Goal: Task Accomplishment & Management: Complete application form

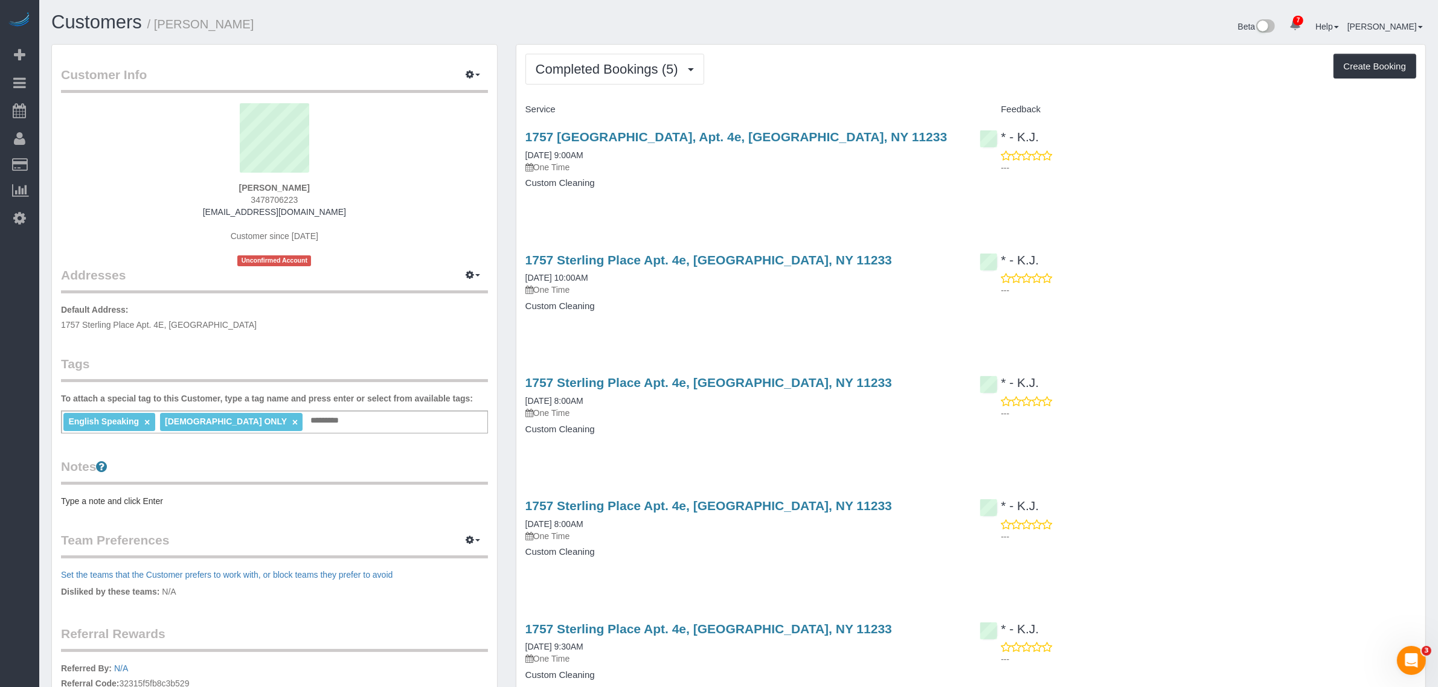
click at [862, 89] on div "Completed Bookings (5) Completed Bookings (5) Upcoming Bookings (0) Cancelled B…" at bounding box center [970, 394] width 909 height 699
click at [828, 210] on div "1757 [GEOGRAPHIC_DATA], Apt. 4e, [GEOGRAPHIC_DATA], NY 11233 [DATE] 9:00AM One …" at bounding box center [743, 166] width 455 height 93
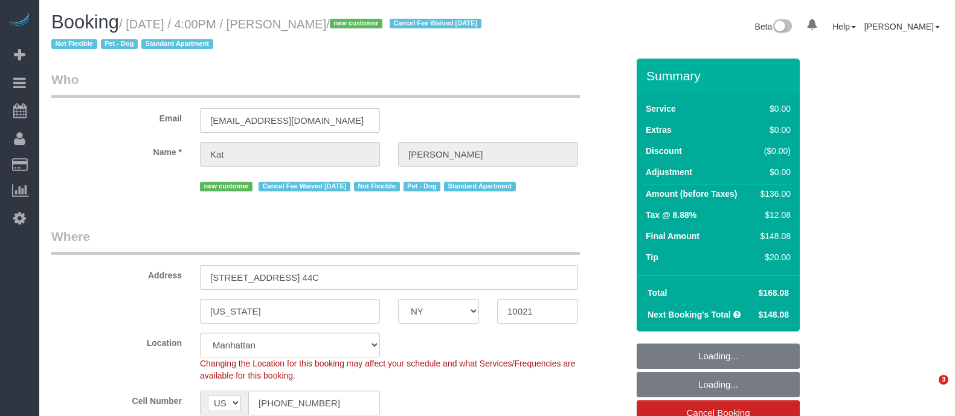
select select "NY"
select select "object:714"
select select "string:stripe-pm_1ReiOj4VGloSiKo7TxkeOL8F"
select select "1"
select select "spot1"
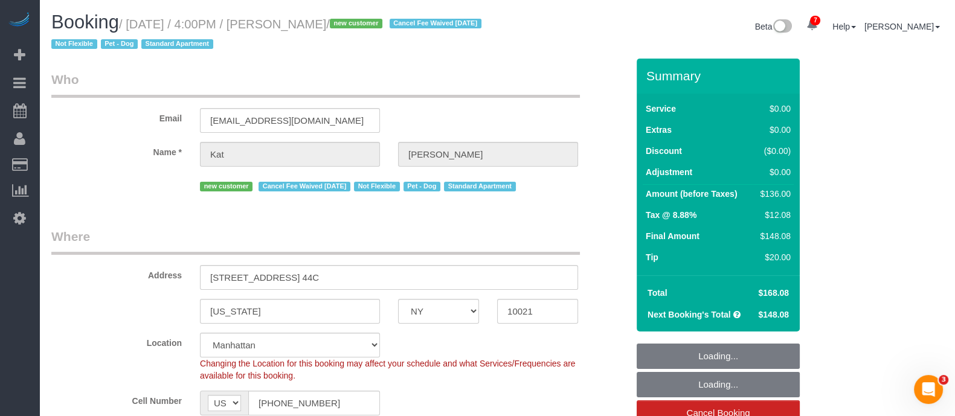
select select "number:89"
select select "number:90"
select select "number:13"
select select "number:5"
select select "1"
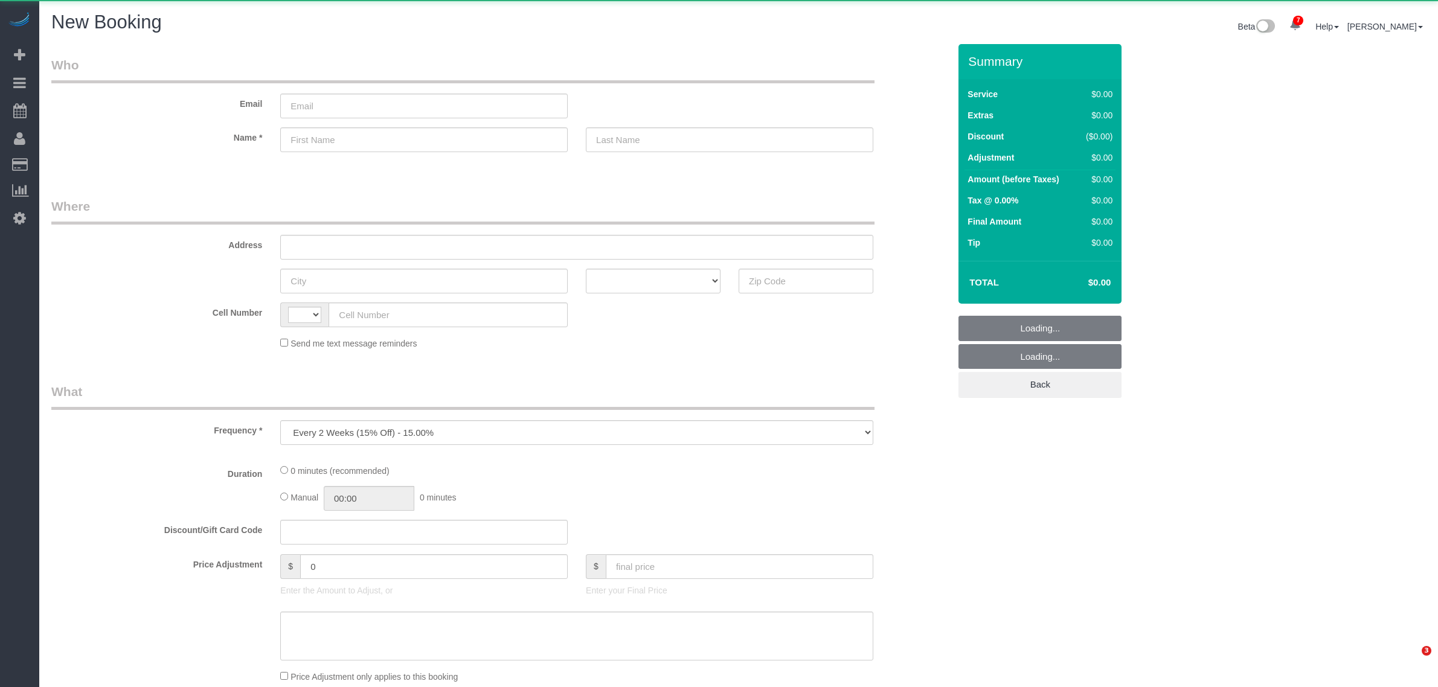
select select "number:89"
select select "number:90"
select select "string:US"
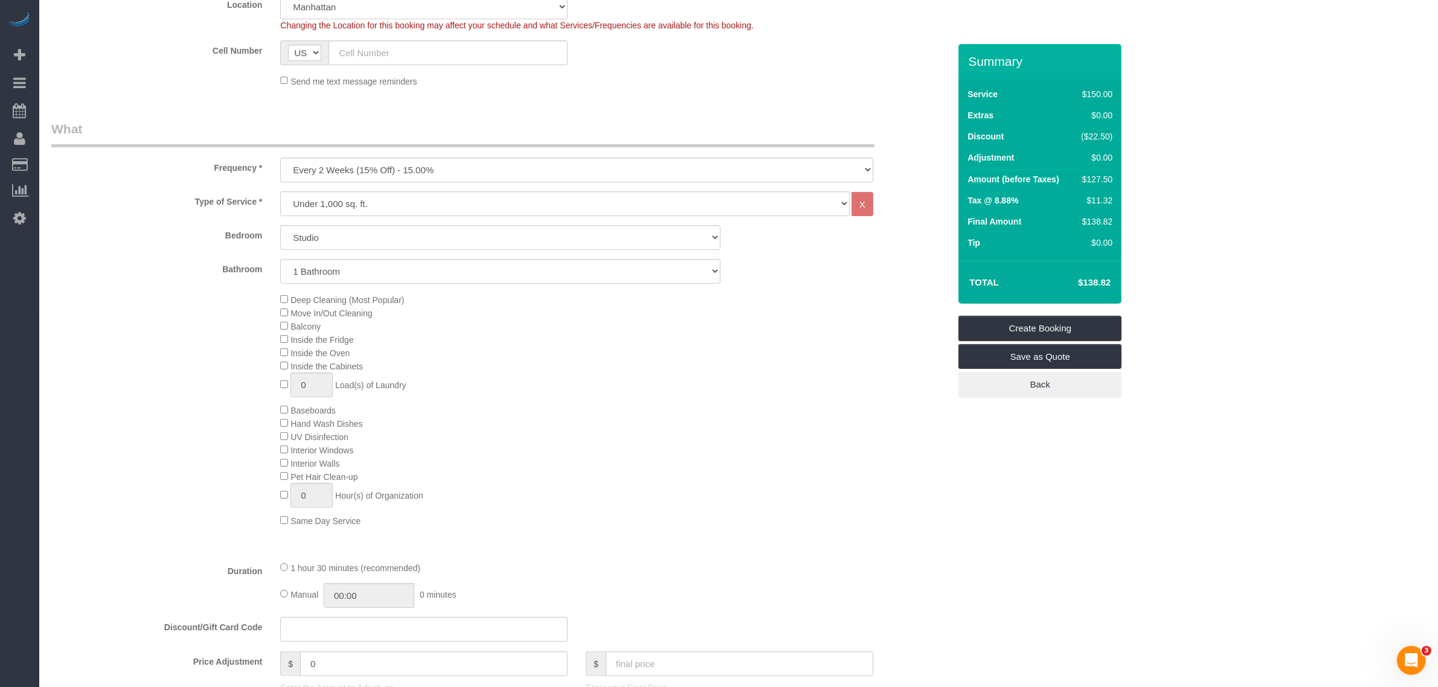
scroll to position [302, 0]
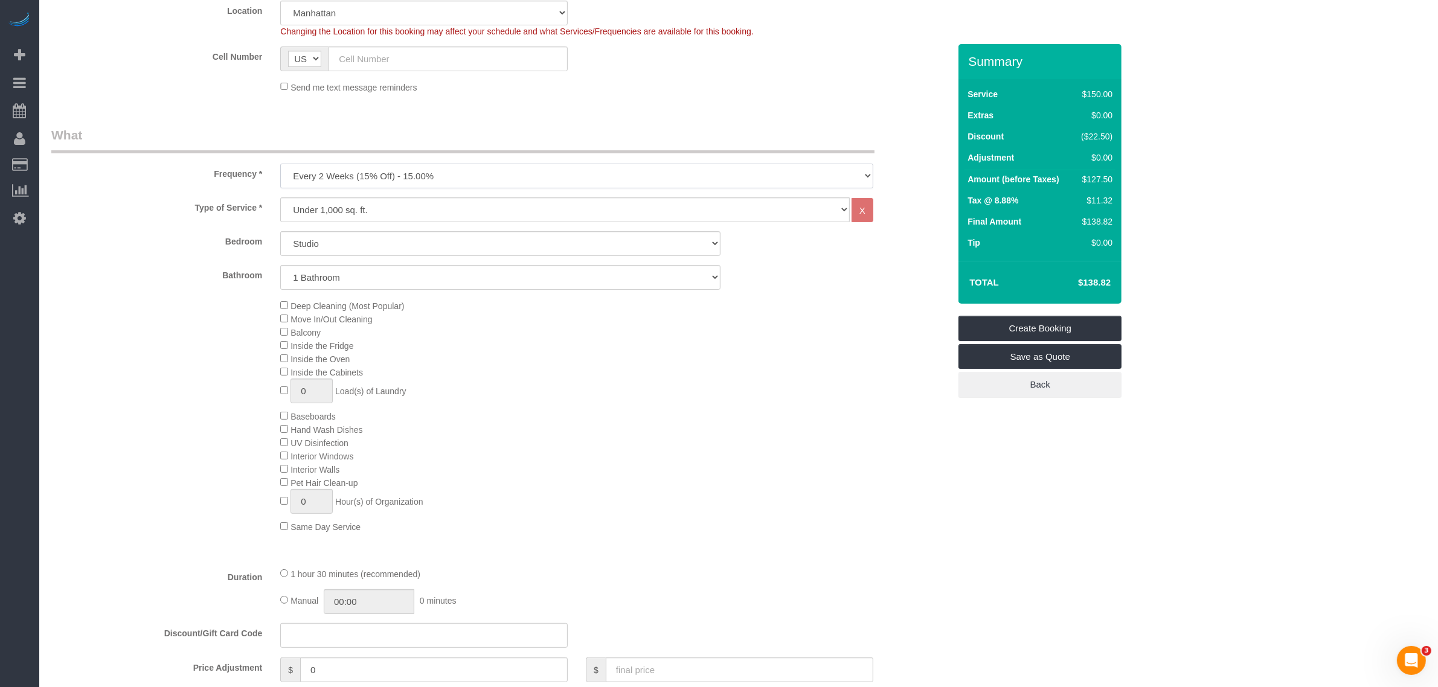
click at [534, 173] on select "One Time Weekly (20% Off) - 20.00% Every 2 Weeks (15% Off) - 15.00% Every 4 Wee…" at bounding box center [576, 176] width 593 height 25
select select "object:1521"
click at [280, 164] on select "One Time Weekly (20% Off) - 20.00% Every 2 Weeks (15% Off) - 15.00% Every 4 Wee…" at bounding box center [576, 176] width 593 height 25
click at [701, 88] on div "Send me text message reminders" at bounding box center [576, 86] width 611 height 13
drag, startPoint x: 638, startPoint y: 465, endPoint x: 559, endPoint y: 379, distance: 116.3
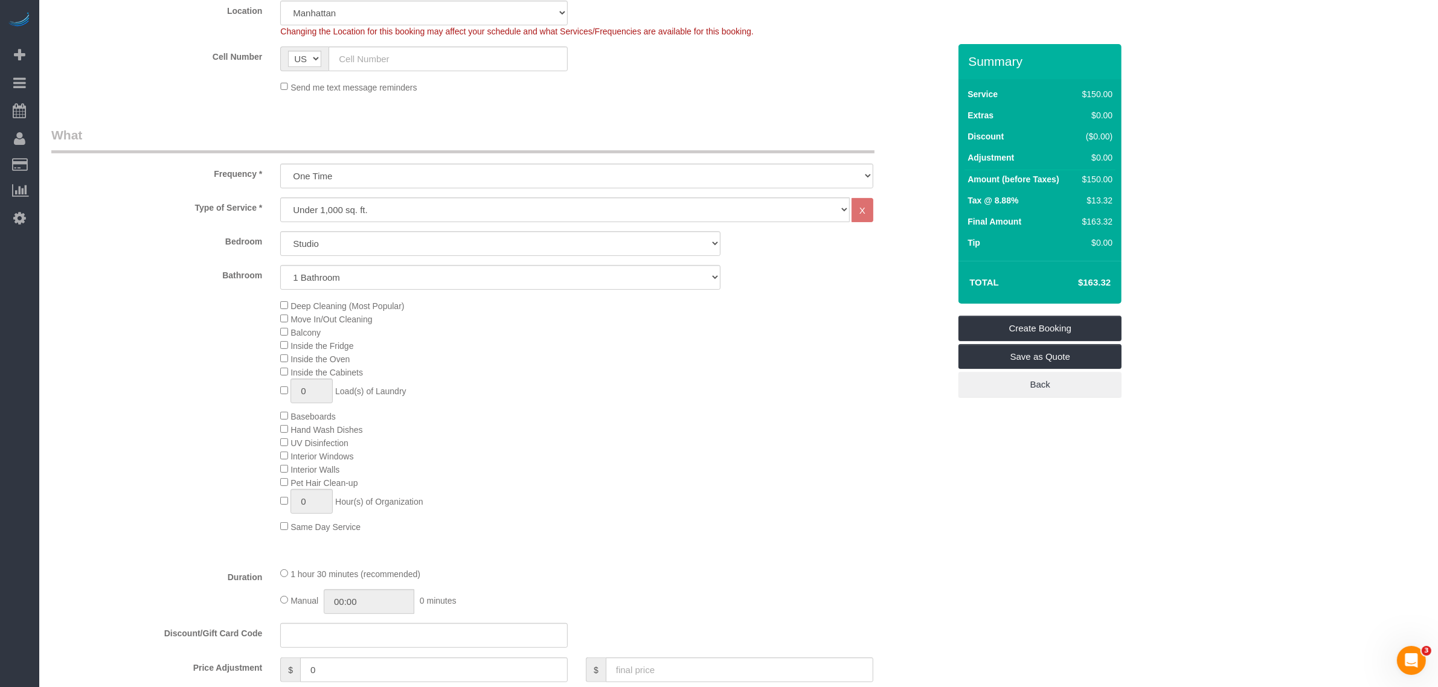
click at [638, 464] on div "Deep Cleaning (Most Popular) Move In/Out Cleaning Balcony Inside the Fridge Ins…" at bounding box center [614, 416] width 687 height 234
click at [512, 245] on select "Studio 1 Bedroom 2 Bedrooms 3 Bedrooms" at bounding box center [500, 243] width 440 height 25
click at [620, 243] on select "Studio 1 Bedroom 2 Bedrooms 3 Bedrooms" at bounding box center [500, 243] width 440 height 25
click at [280, 231] on select "Studio 1 Bedroom 2 Bedrooms 3 Bedrooms" at bounding box center [500, 243] width 440 height 25
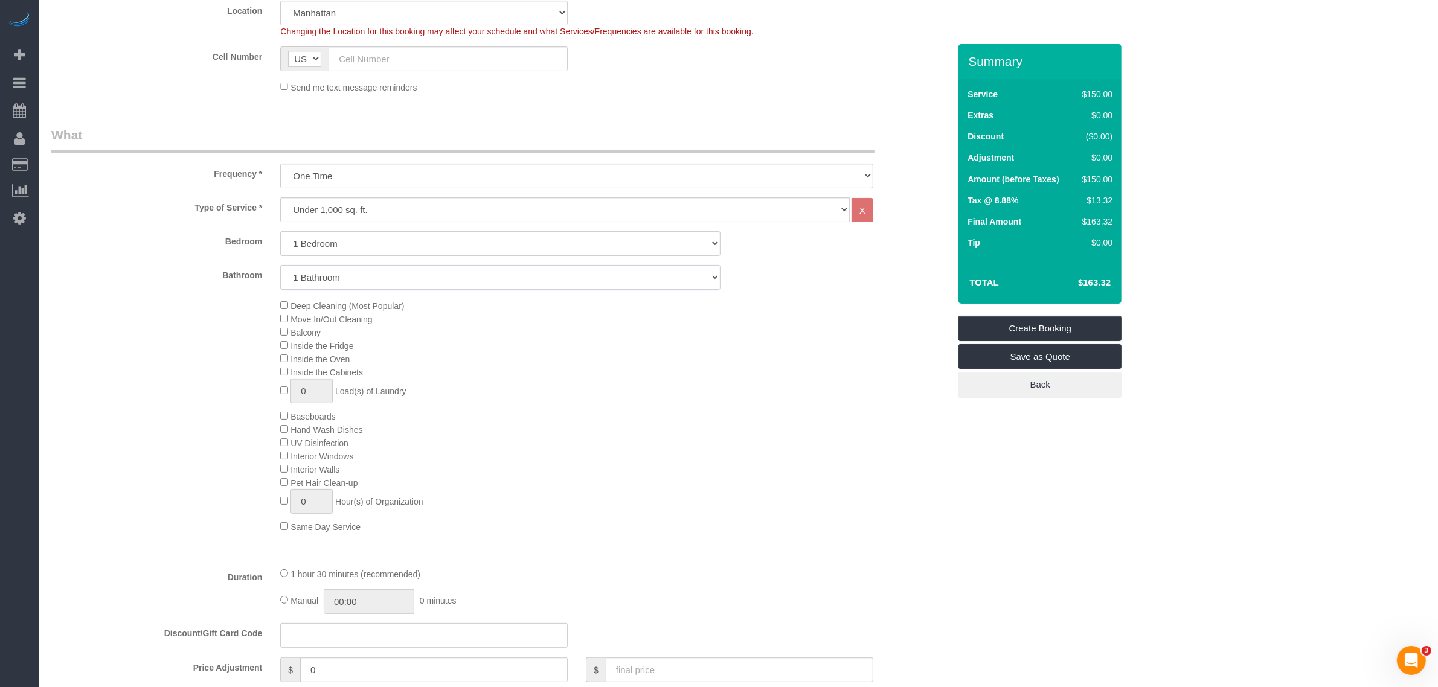
click at [528, 276] on select "1 Bathroom 2 Bathrooms" at bounding box center [500, 277] width 440 height 25
click at [280, 265] on select "1 Bathroom 2 Bathrooms" at bounding box center [500, 277] width 440 height 25
click at [753, 393] on div "Deep Cleaning (Most Popular) Move In/Out Cleaning Balcony Inside the Fridge Ins…" at bounding box center [614, 416] width 687 height 234
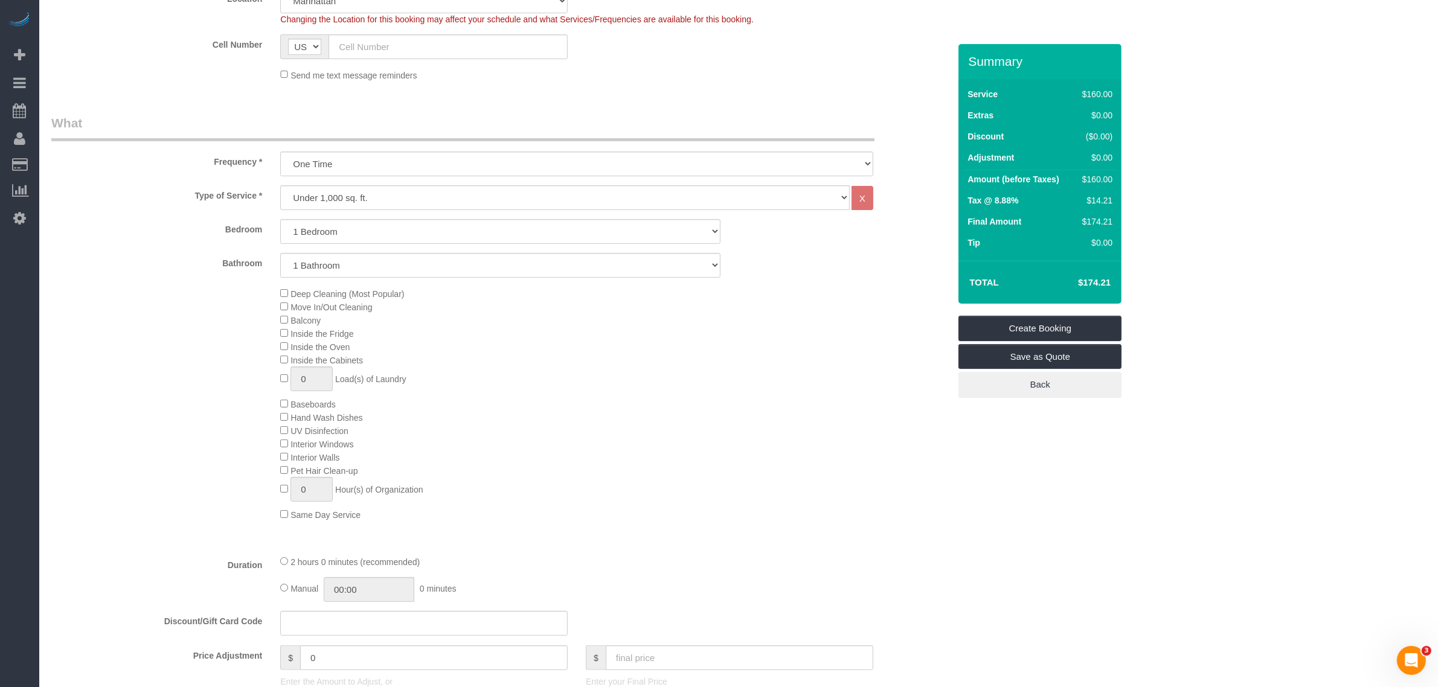
scroll to position [453, 0]
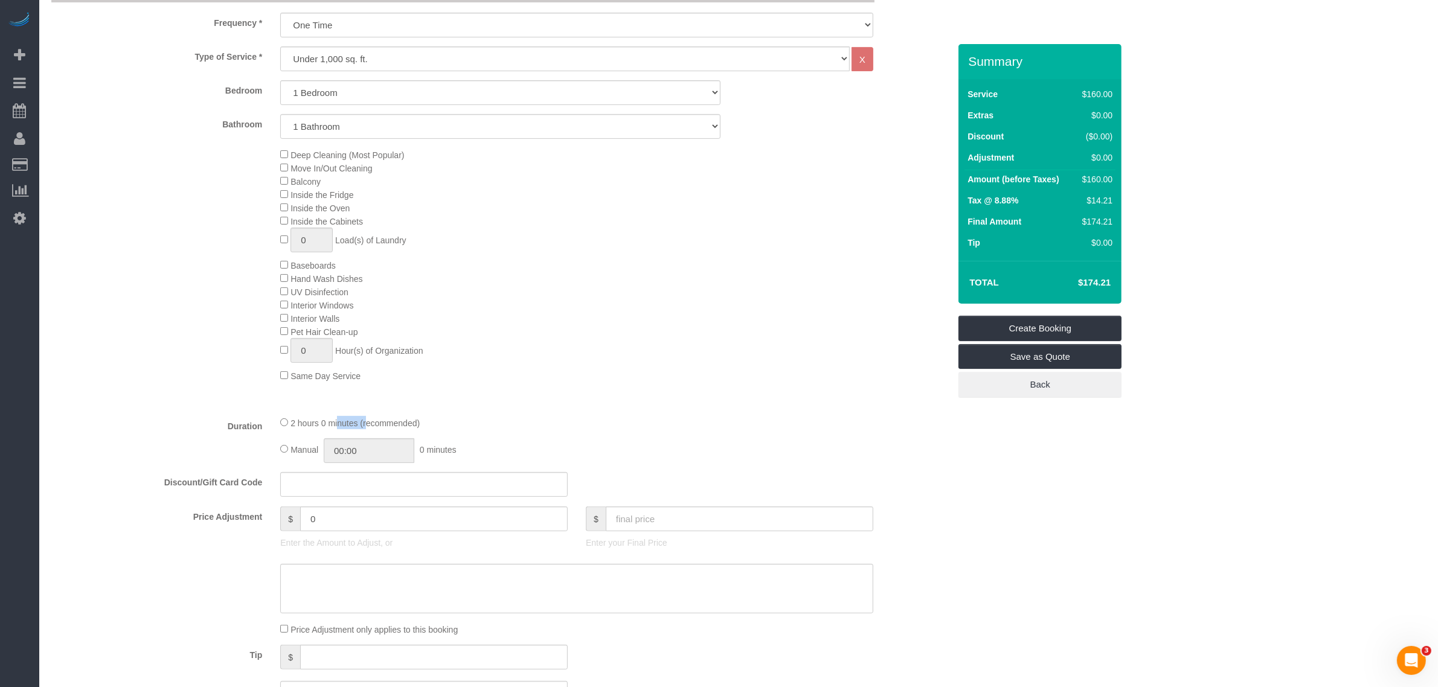
drag, startPoint x: 292, startPoint y: 420, endPoint x: 324, endPoint y: 417, distance: 32.2
click at [324, 417] on div "2 hours 0 minutes (recommended)" at bounding box center [576, 422] width 593 height 13
click at [699, 385] on div "Type of Service * Under 1,000 sq. ft. 1,001 - 1,500 sq. ft. 1,500+ sq. ft. Cust…" at bounding box center [500, 227] width 898 height 360
click at [710, 381] on div "Deep Cleaning (Most Popular) Move In/Out Cleaning Balcony Inside the Fridge Ins…" at bounding box center [614, 265] width 687 height 234
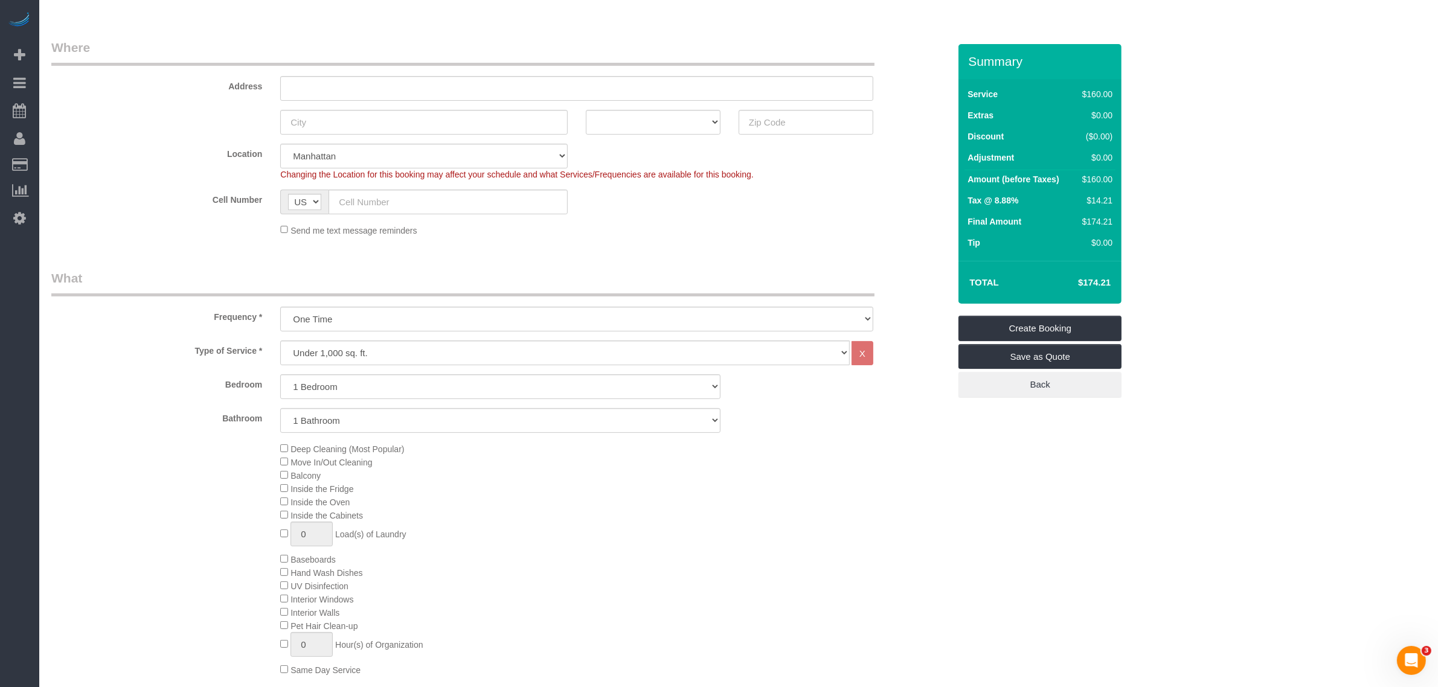
scroll to position [151, 0]
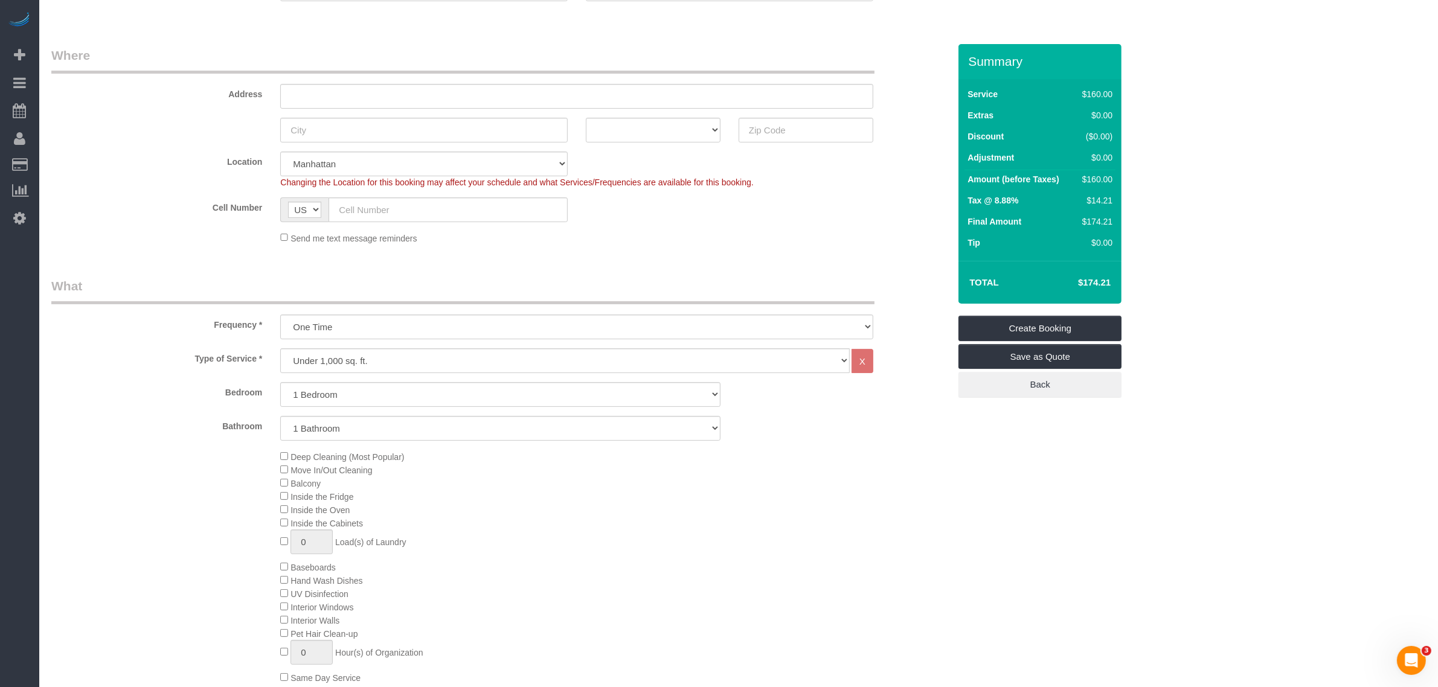
click at [714, 243] on div "Send me text message reminders" at bounding box center [576, 237] width 611 height 13
click at [438, 394] on select "Studio 1 Bedroom 2 Bedrooms 3 Bedrooms" at bounding box center [500, 394] width 440 height 25
select select "2"
click at [280, 382] on select "Studio 1 Bedroom 2 Bedrooms 3 Bedrooms" at bounding box center [500, 394] width 440 height 25
click at [406, 426] on select "1 Bathroom 2 Bathrooms" at bounding box center [500, 428] width 440 height 25
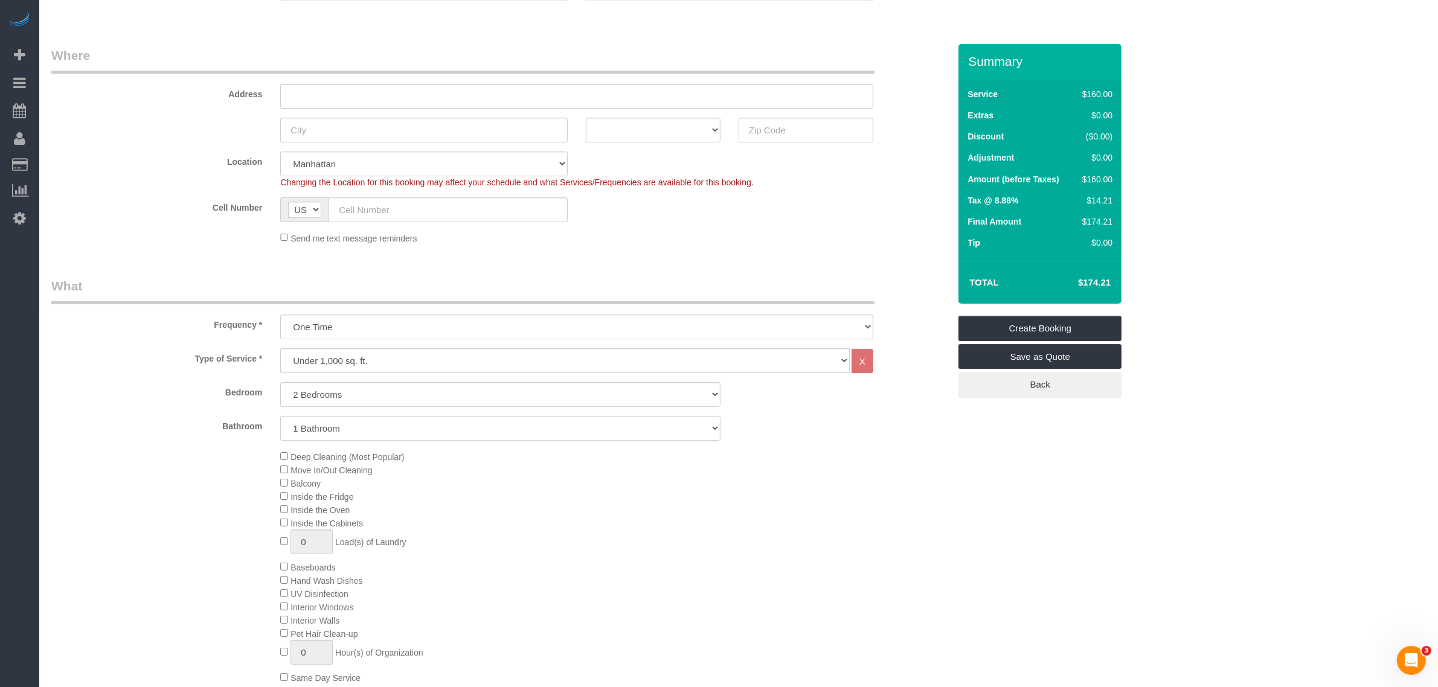
select select "2"
click at [280, 416] on select "1 Bathroom 2 Bathrooms" at bounding box center [500, 428] width 440 height 25
click at [752, 481] on div "Deep Cleaning (Most Popular) Move In/Out Cleaning Balcony Inside the Fridge Ins…" at bounding box center [614, 567] width 687 height 234
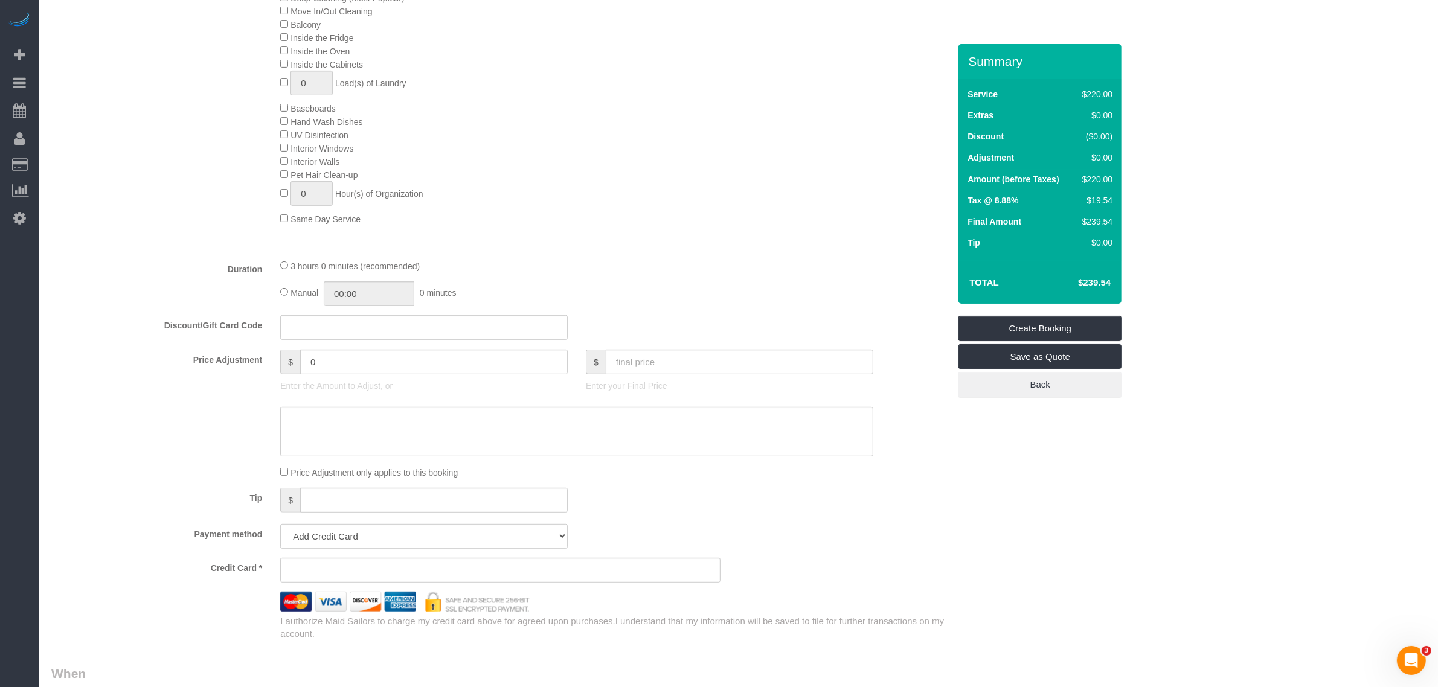
scroll to position [604, 0]
drag, startPoint x: 291, startPoint y: 272, endPoint x: 336, endPoint y: 272, distance: 45.3
click at [336, 272] on span "3 hours 0 minutes (recommended)" at bounding box center [354, 273] width 129 height 10
click at [479, 262] on fieldset "What Frequency * One Time Weekly (20% Off) - 20.00% Every 2 Weeks (15% Off) - 1…" at bounding box center [500, 235] width 898 height 822
drag, startPoint x: 412, startPoint y: 278, endPoint x: 438, endPoint y: 278, distance: 26.0
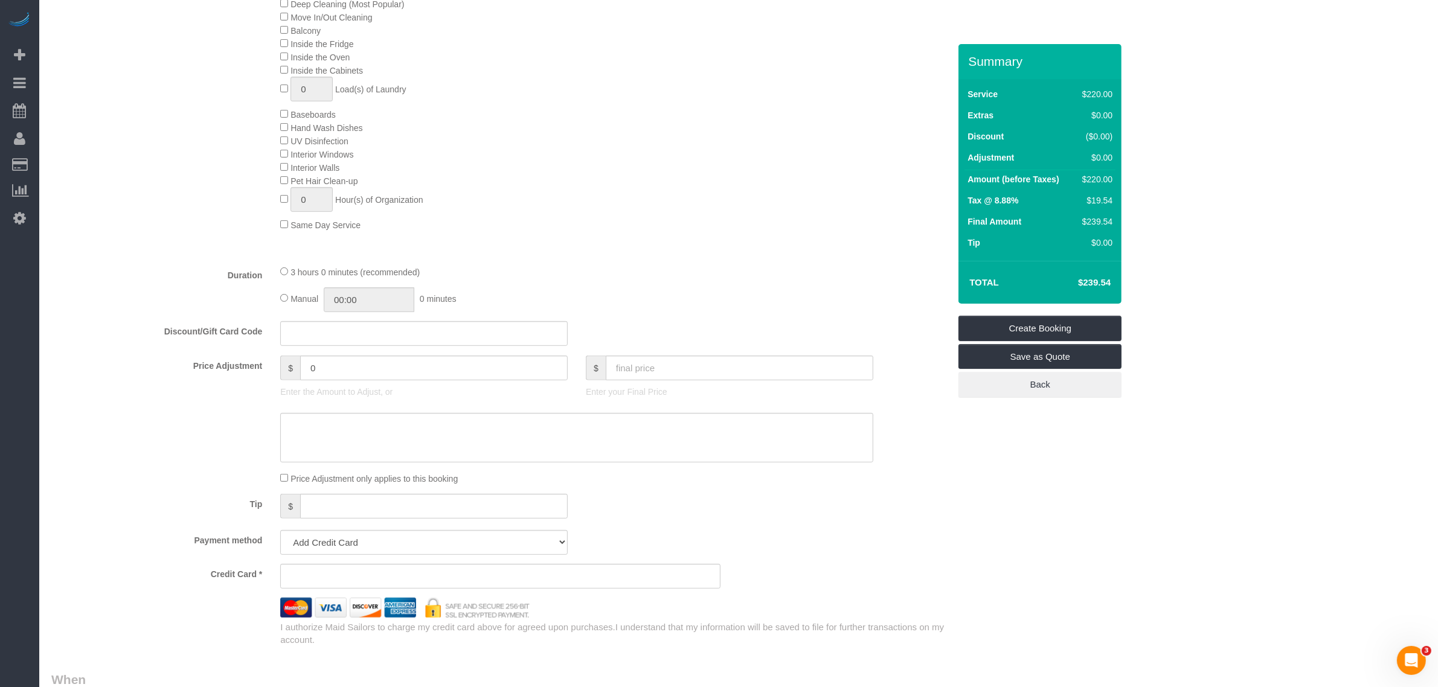
click at [438, 278] on div "3 hours 0 minutes (recommended)" at bounding box center [576, 271] width 593 height 13
click at [622, 266] on div "3 hours 0 minutes (recommended)" at bounding box center [576, 271] width 593 height 13
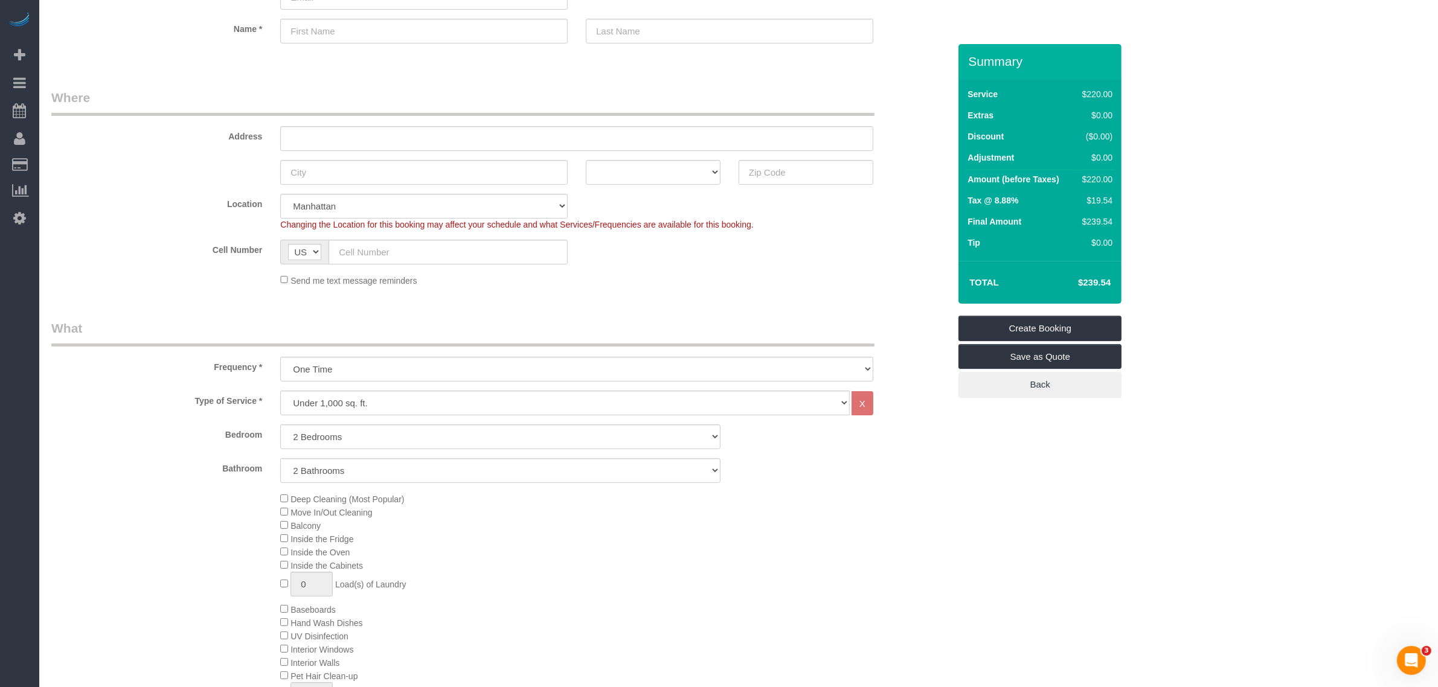
scroll to position [75, 0]
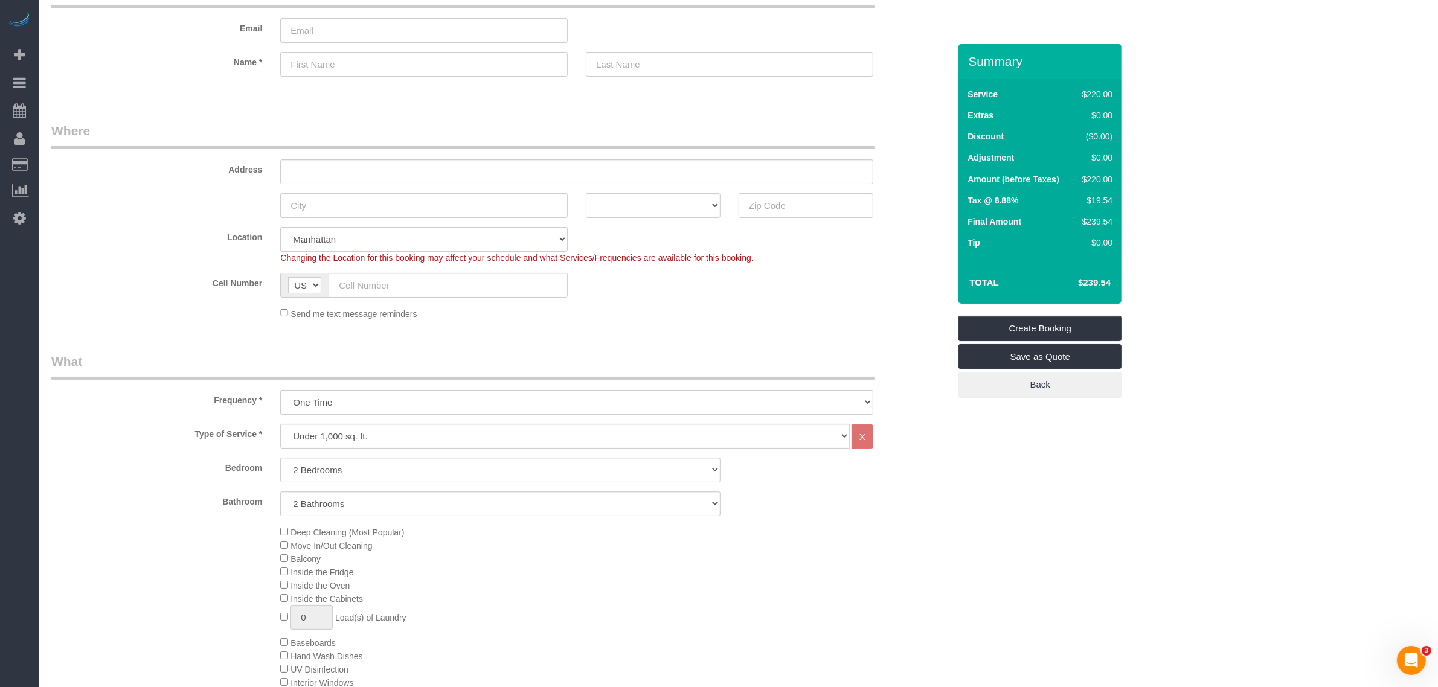
click at [782, 308] on div "Send me text message reminders" at bounding box center [576, 313] width 611 height 13
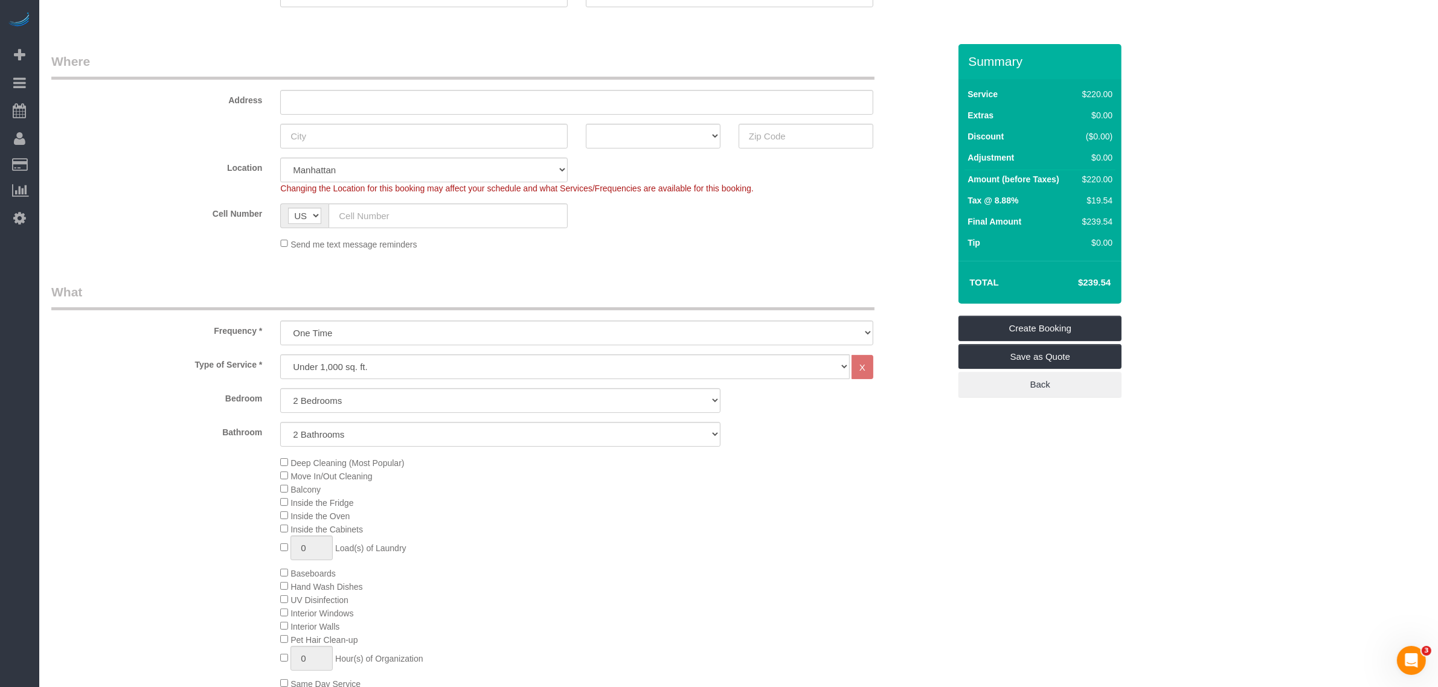
scroll to position [226, 0]
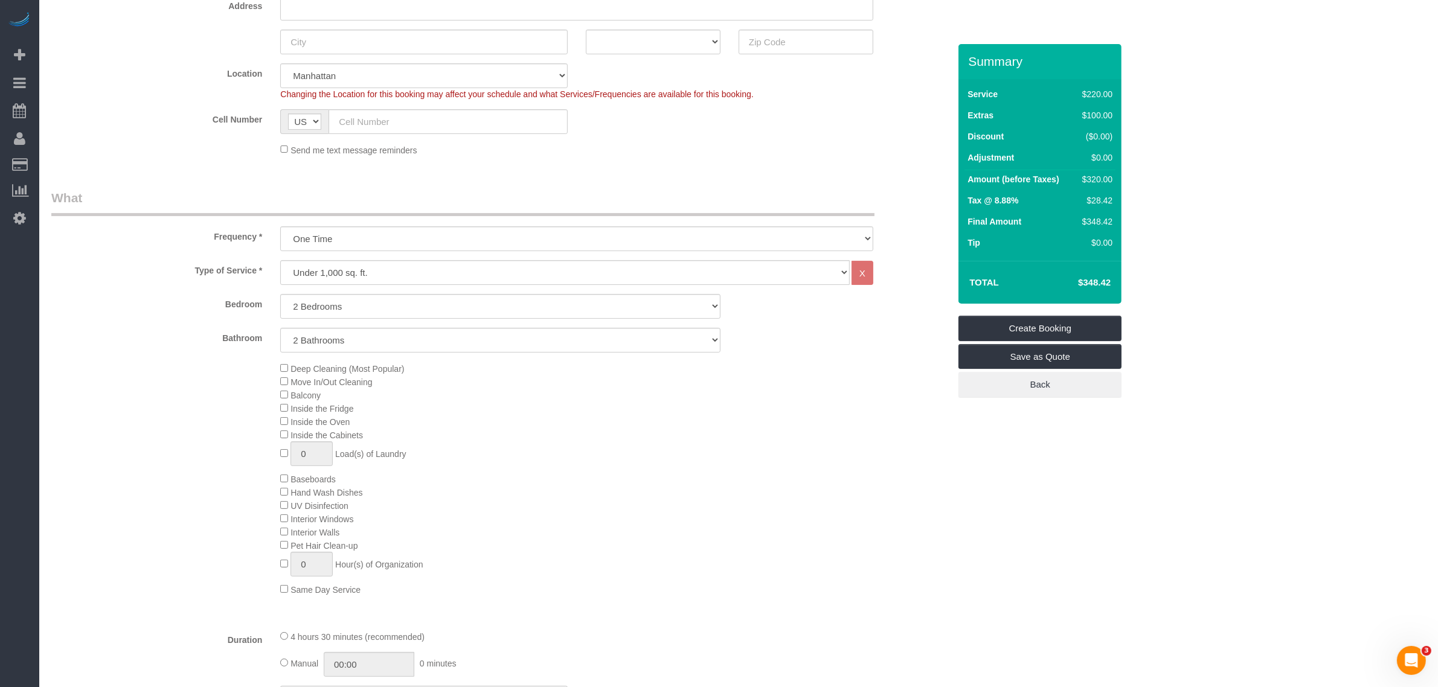
scroll to position [377, 0]
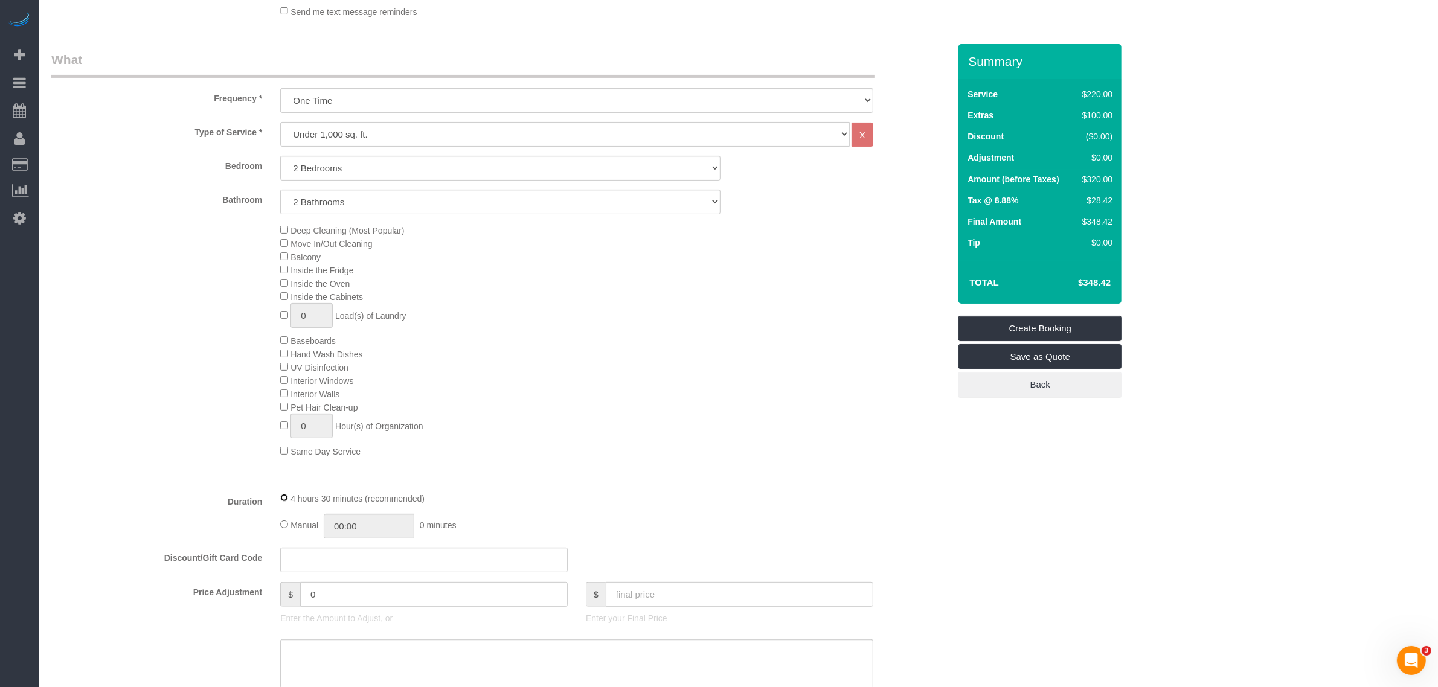
click at [385, 499] on div "4 hours 30 minutes (recommended)" at bounding box center [576, 498] width 593 height 13
drag, startPoint x: 297, startPoint y: 494, endPoint x: 373, endPoint y: 497, distance: 75.6
click at [373, 497] on span "4 hours 30 minutes (recommended)" at bounding box center [357, 499] width 134 height 10
click at [489, 456] on div "Deep Cleaning (Most Popular) Move In/Out Cleaning Balcony Inside the Fridge Ins…" at bounding box center [614, 340] width 687 height 234
click at [536, 486] on fieldset "What Frequency * One Time Weekly (20% Off) - 20.00% Every 2 Weeks (15% Off) - 1…" at bounding box center [500, 462] width 898 height 822
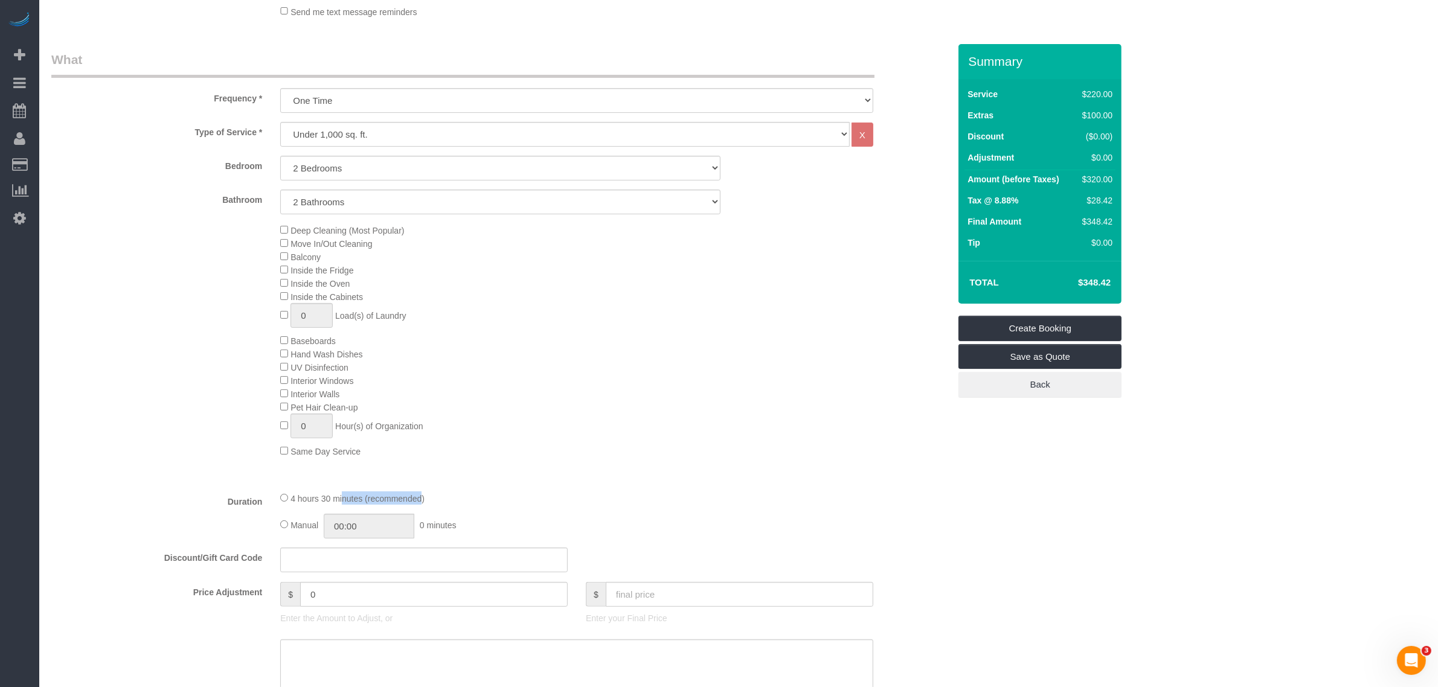
drag, startPoint x: 297, startPoint y: 490, endPoint x: 367, endPoint y: 490, distance: 69.5
click at [367, 490] on fieldset "What Frequency * One Time Weekly (20% Off) - 20.00% Every 2 Weeks (15% Off) - 1…" at bounding box center [500, 462] width 898 height 822
click at [571, 487] on fieldset "What Frequency * One Time Weekly (20% Off) - 20.00% Every 2 Weeks (15% Off) - 1…" at bounding box center [500, 462] width 898 height 822
drag, startPoint x: 297, startPoint y: 499, endPoint x: 388, endPoint y: 497, distance: 91.2
click at [388, 497] on span "4 hours 30 minutes (recommended)" at bounding box center [357, 499] width 134 height 10
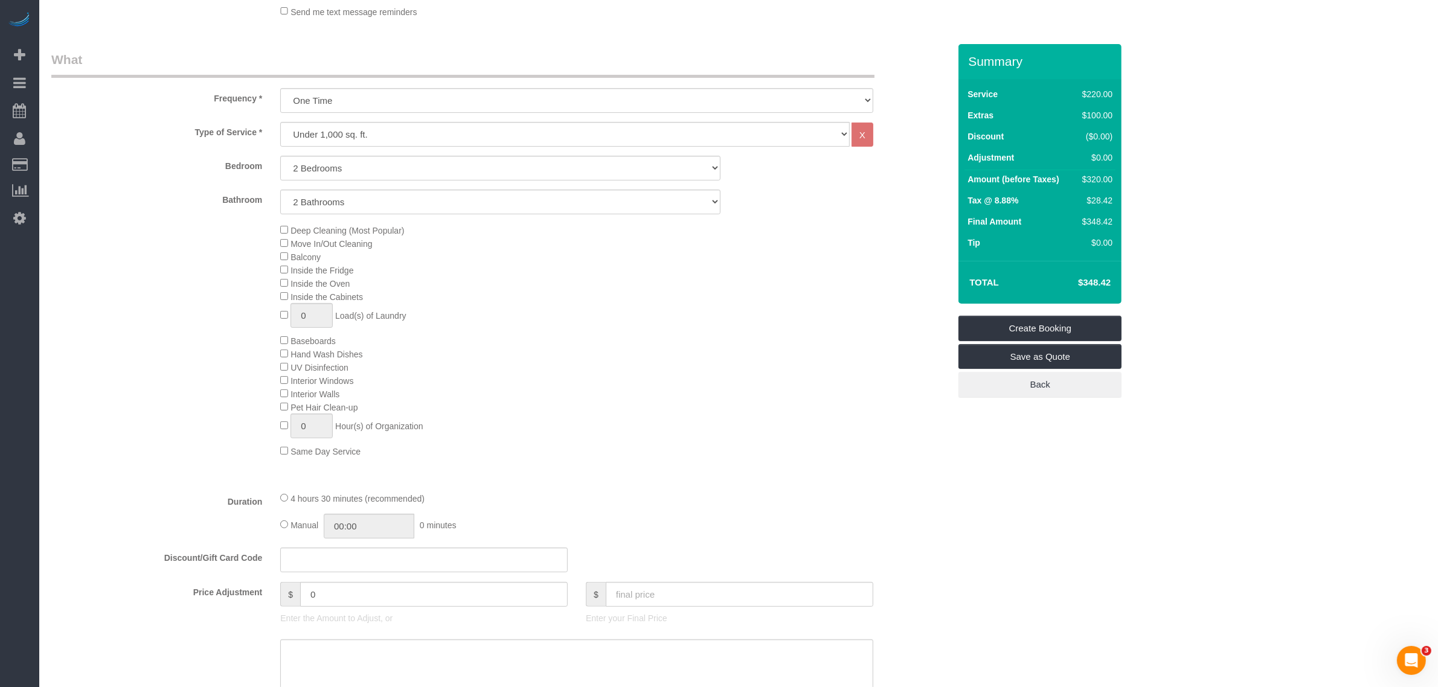
click at [514, 484] on fieldset "What Frequency * One Time Weekly (20% Off) - 20.00% Every 2 Weeks (15% Off) - 1…" at bounding box center [500, 462] width 898 height 822
click at [672, 379] on div "Deep Cleaning (Most Popular) Move In/Out Cleaning Balcony Inside the Fridge Ins…" at bounding box center [614, 340] width 687 height 234
drag, startPoint x: 312, startPoint y: 498, endPoint x: 522, endPoint y: 503, distance: 210.8
click at [522, 503] on div "4 hours 30 minutes (recommended)" at bounding box center [576, 498] width 593 height 13
click at [591, 492] on div "4 hours 30 minutes (recommended)" at bounding box center [576, 498] width 593 height 13
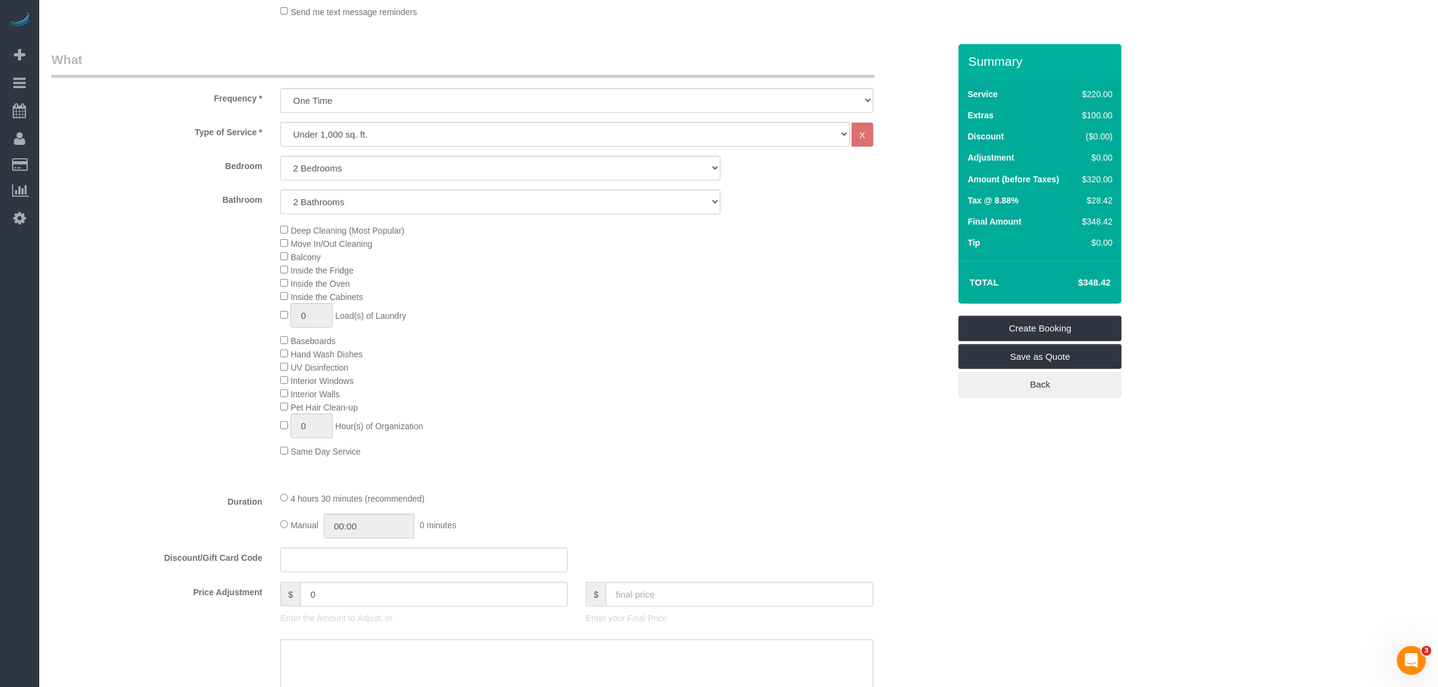
click at [542, 479] on div "Type of Service * Under 1,000 sq. ft. 1,001 - 1,500 sq. ft. 1,500+ sq. ft. Cust…" at bounding box center [500, 302] width 898 height 360
click at [647, 459] on div "Type of Service * Under 1,000 sq. ft. 1,001 - 1,500 sq. ft. 1,500+ sq. ft. Cust…" at bounding box center [500, 302] width 898 height 360
drag, startPoint x: 295, startPoint y: 496, endPoint x: 481, endPoint y: 496, distance: 186.6
click at [481, 496] on div "4 hours 30 minutes (recommended)" at bounding box center [576, 498] width 593 height 13
click at [611, 476] on div "Type of Service * Under 1,000 sq. ft. 1,001 - 1,500 sq. ft. 1,500+ sq. ft. Cust…" at bounding box center [500, 302] width 898 height 360
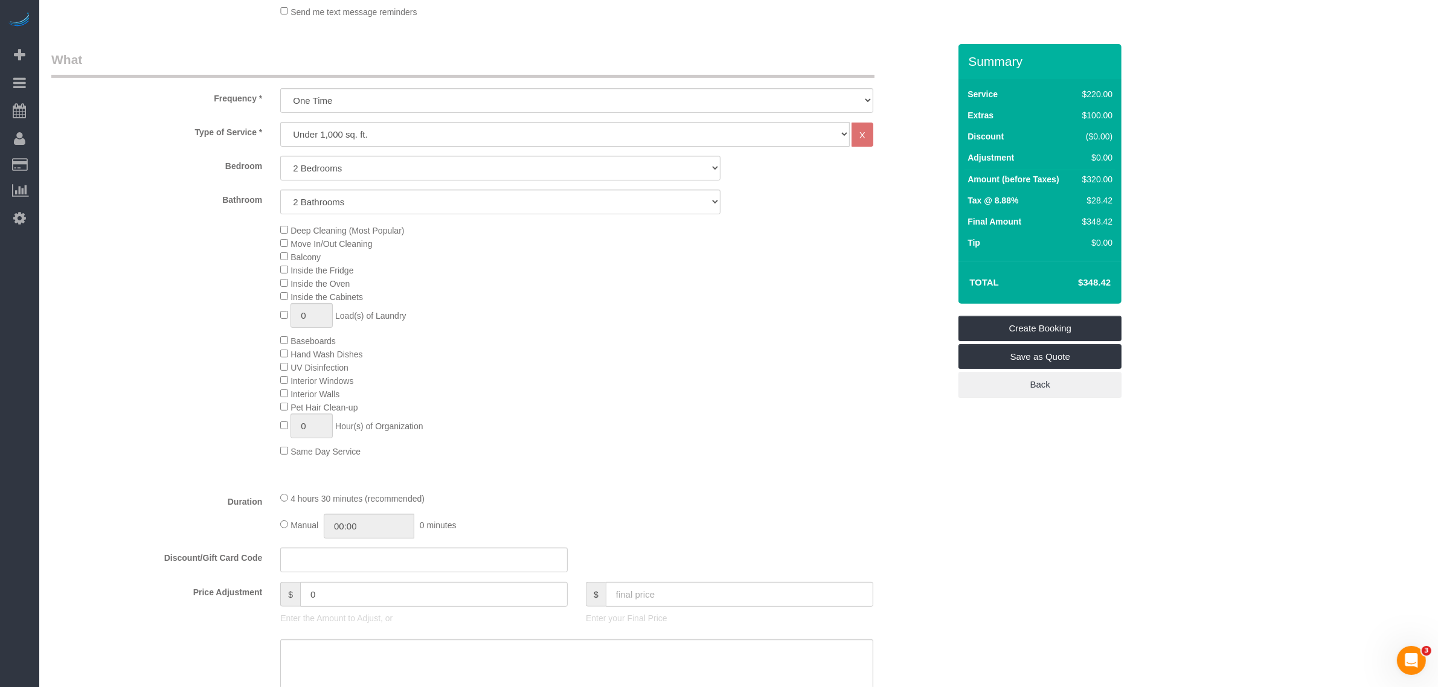
click at [693, 433] on div "Deep Cleaning (Most Popular) Move In/Out Cleaning Balcony Inside the Fridge Ins…" at bounding box center [614, 340] width 687 height 234
click at [571, 133] on select "Under 1,000 sq. ft. 1,001 - 1,500 sq. ft. 1,500+ sq. ft. Custom Cleaning Office…" at bounding box center [565, 134] width 570 height 25
select select "212"
click at [280, 122] on select "Under 1,000 sq. ft. 1,001 - 1,500 sq. ft. 1,500+ sq. ft. Custom Cleaning Office…" at bounding box center [565, 134] width 570 height 25
select select "2"
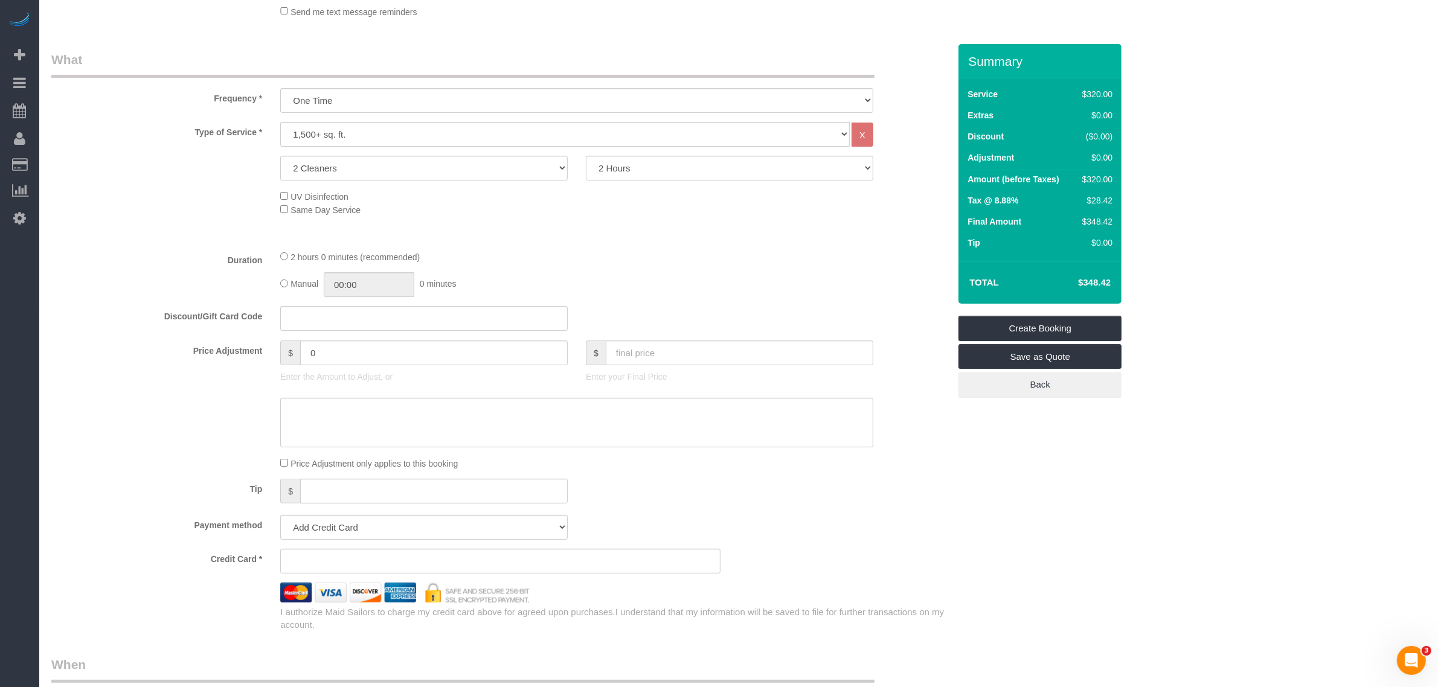
click at [550, 233] on div "Type of Service * Under 1,000 sq. ft. 1,001 - 1,500 sq. ft. 1,500+ sq. ft. Cust…" at bounding box center [500, 181] width 898 height 118
click at [502, 219] on div "Type of Service * Under 1,000 sq. ft. 1,001 - 1,500 sq. ft. 1,500+ sq. ft. Cust…" at bounding box center [500, 181] width 898 height 118
click at [370, 170] on select "2 Cleaners 3 Cleaners 4 Cleaners 5 Cleaners" at bounding box center [423, 168] width 287 height 25
click at [701, 262] on div "2 hours 0 minutes (recommended)" at bounding box center [576, 256] width 593 height 13
click at [416, 173] on select "2 Cleaners 3 Cleaners 4 Cleaners 5 Cleaners" at bounding box center [423, 168] width 287 height 25
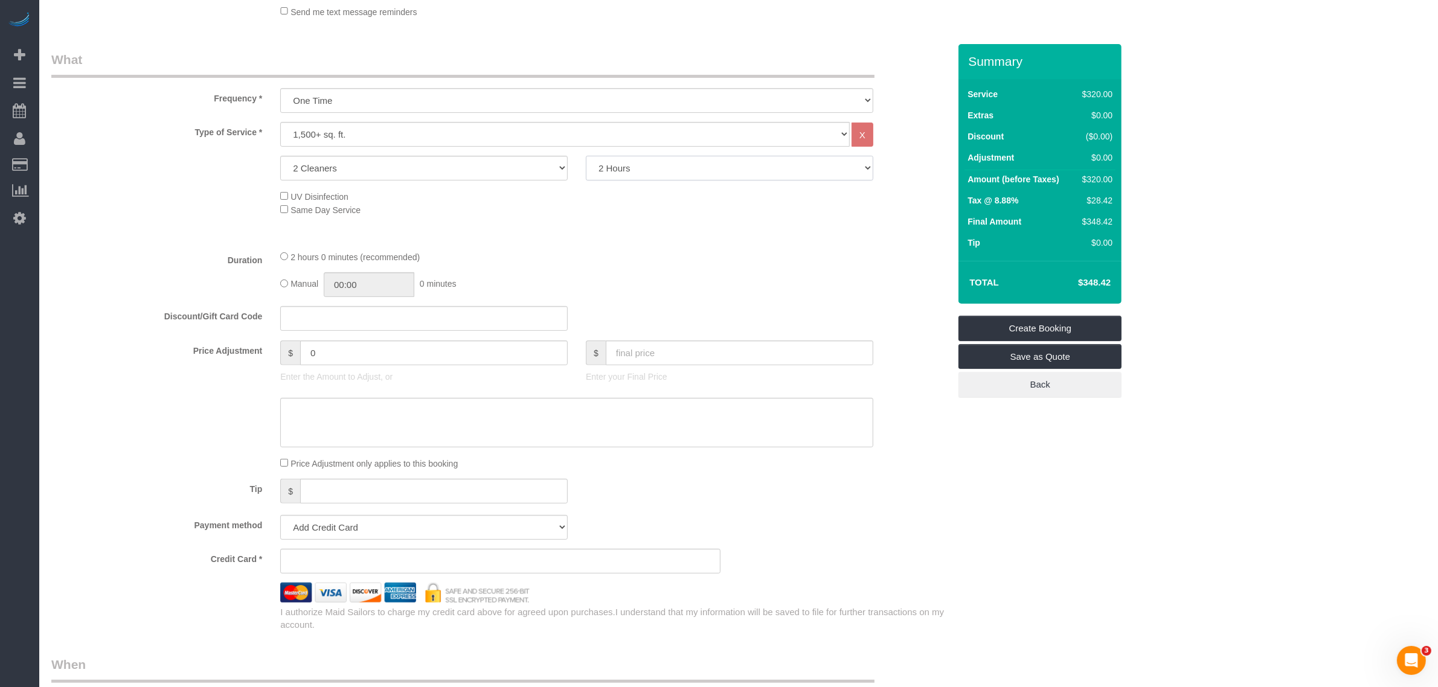
click at [659, 167] on select "2 Hours 2.5 Hours 3 Hours 3.5 Hours 4 Hours 4.5 Hours 5 Hours 5.5 Hours 6 Hours…" at bounding box center [729, 168] width 287 height 25
click at [495, 225] on div "Type of Service * Under 1,000 sq. ft. 1,001 - 1,500 sq. ft. 1,500+ sq. ft. Cust…" at bounding box center [500, 181] width 898 height 118
click at [688, 291] on div "2 hours 0 minutes (recommended) Manual 00:00 0 minutes" at bounding box center [576, 273] width 611 height 47
click at [778, 170] on select "2 Hours 2.5 Hours 3 Hours 3.5 Hours 4 Hours 4.5 Hours 5 Hours 5.5 Hours 6 Hours…" at bounding box center [729, 168] width 287 height 25
click at [586, 156] on select "2 Hours 2.5 Hours 3 Hours 3.5 Hours 4 Hours 4.5 Hours 5 Hours 5.5 Hours 6 Hours…" at bounding box center [729, 168] width 287 height 25
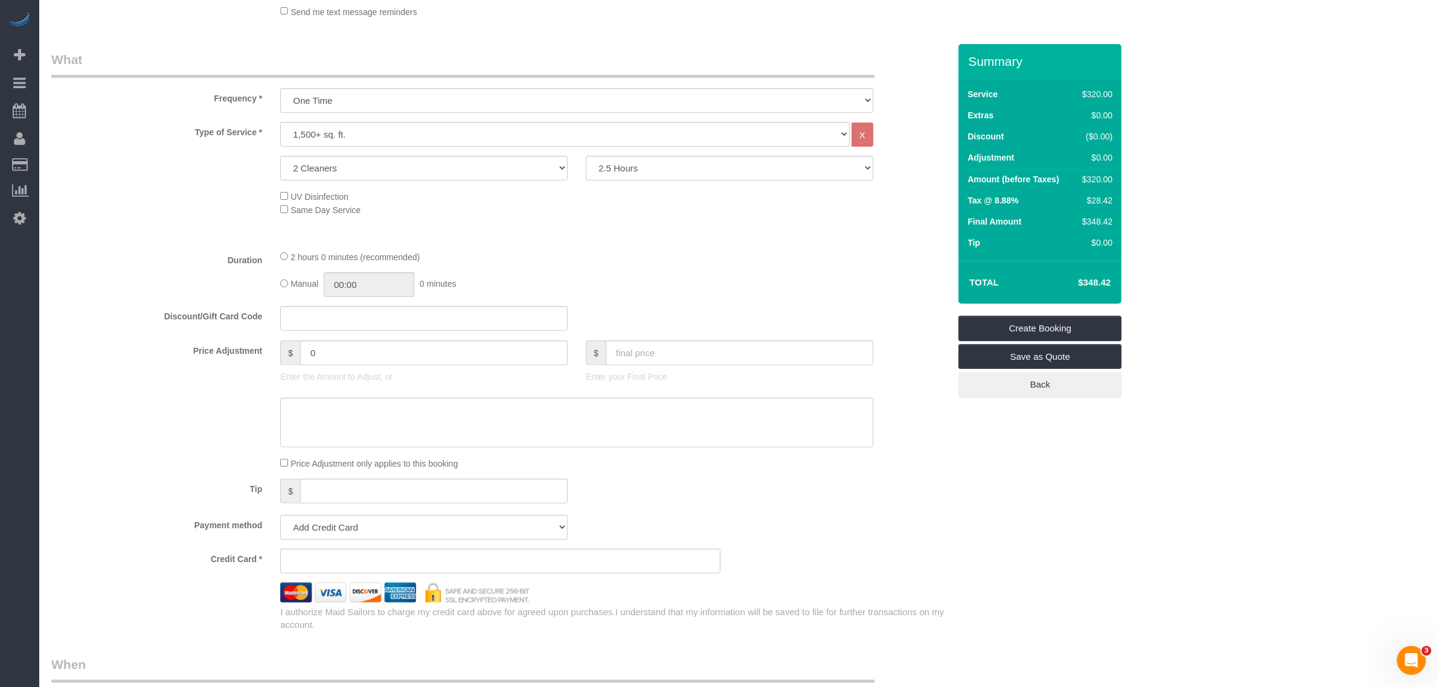
click at [763, 219] on div "Type of Service * Under 1,000 sq. ft. 1,001 - 1,500 sq. ft. 1,500+ sq. ft. Cust…" at bounding box center [500, 181] width 898 height 118
click at [786, 165] on select "2 Hours 2.5 Hours 3 Hours 3.5 Hours 4 Hours 4.5 Hours 5 Hours 5.5 Hours 6 Hours…" at bounding box center [729, 168] width 287 height 25
select select "180"
click at [586, 156] on select "2 Hours 2.5 Hours 3 Hours 3.5 Hours 4 Hours 4.5 Hours 5 Hours 5.5 Hours 6 Hours…" at bounding box center [729, 168] width 287 height 25
click at [749, 257] on div "2 hours 30 minutes (recommended)" at bounding box center [576, 256] width 593 height 13
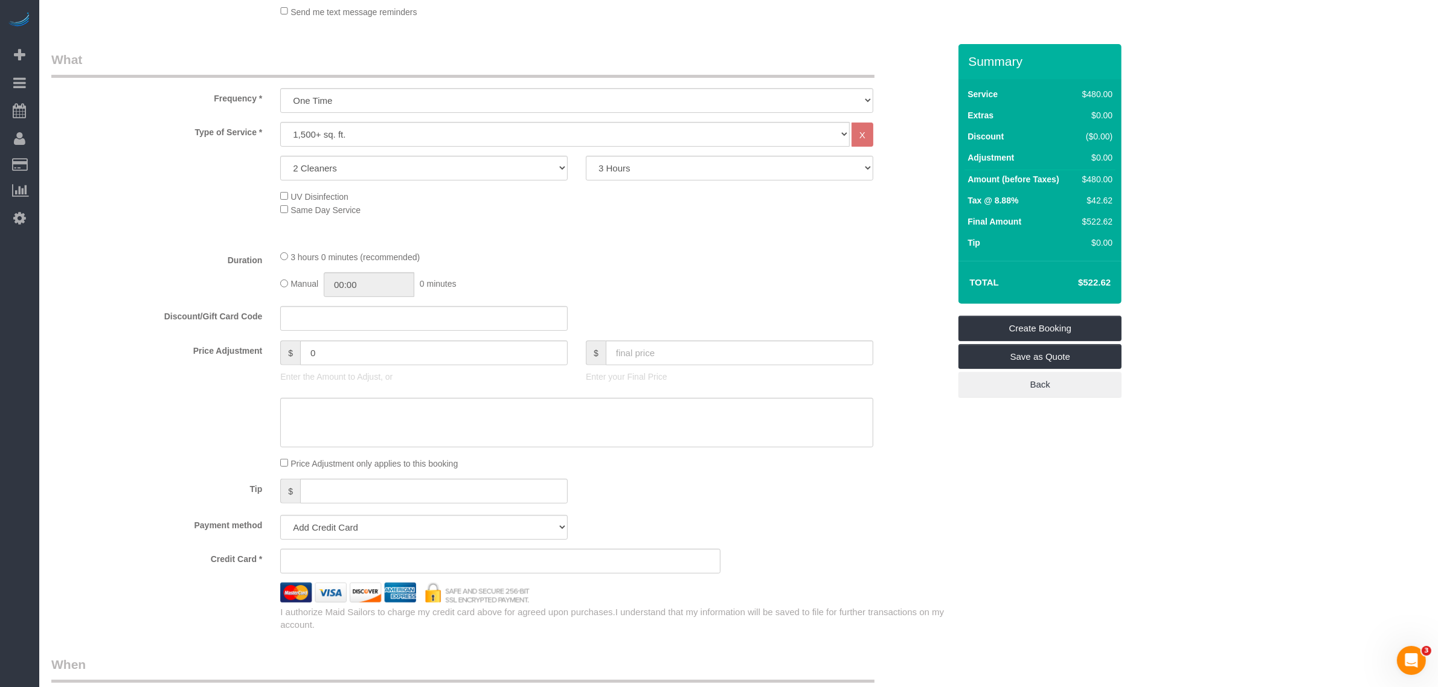
click at [580, 234] on div "Type of Service * Under 1,000 sq. ft. 1,001 - 1,500 sq. ft. 1,500+ sq. ft. Cust…" at bounding box center [500, 181] width 898 height 118
click at [725, 245] on fieldset "What Frequency * One Time Weekly (20% Off) - 20.00% Every 2 Weeks (15% Off) - 1…" at bounding box center [500, 341] width 898 height 580
click at [729, 252] on div "3 hours 0 minutes (recommended)" at bounding box center [576, 256] width 593 height 13
click at [760, 240] on fieldset "What Frequency * One Time Weekly (20% Off) - 20.00% Every 2 Weeks (15% Off) - 1…" at bounding box center [500, 341] width 898 height 580
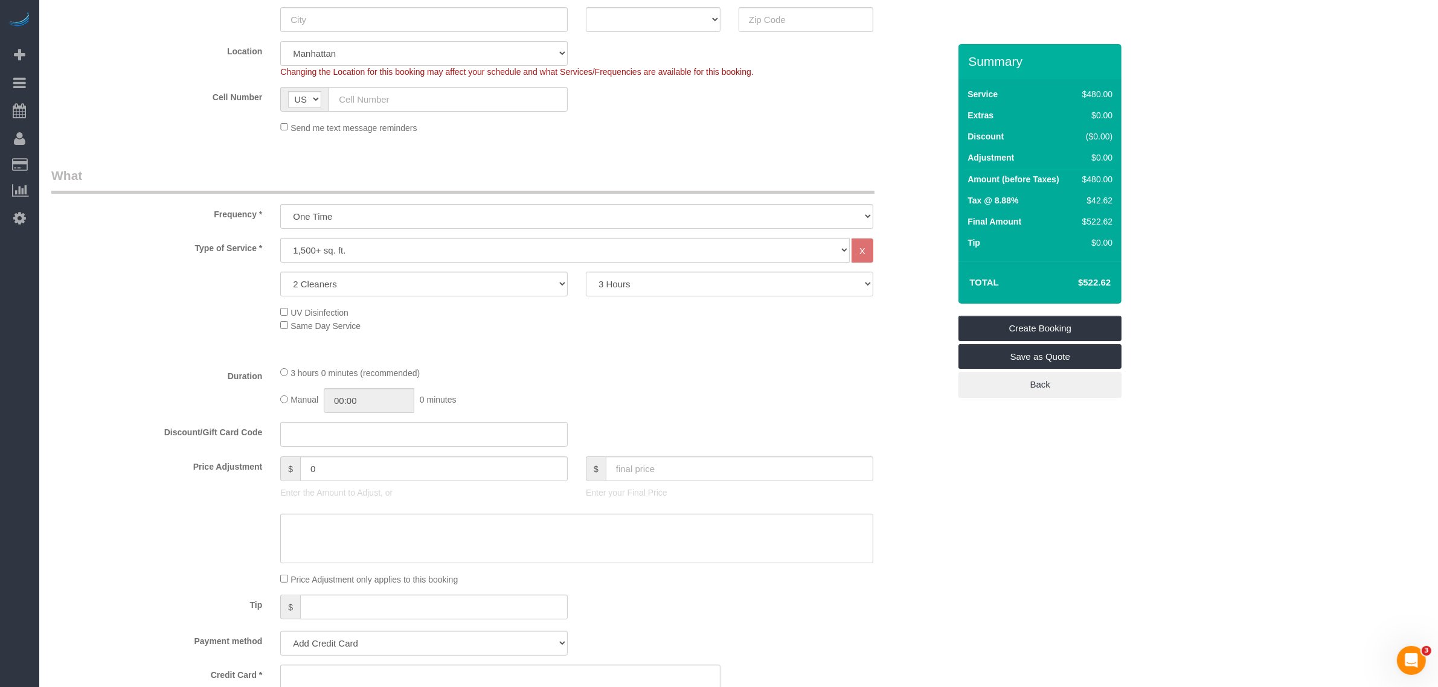
scroll to position [0, 0]
